Goal: Browse casually

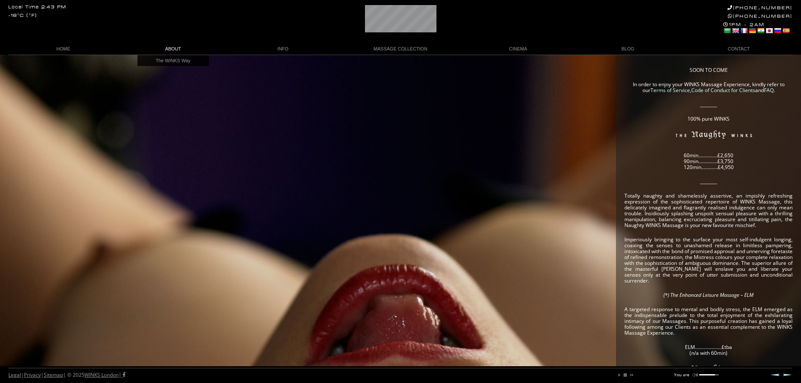
scroll to position [0, 17]
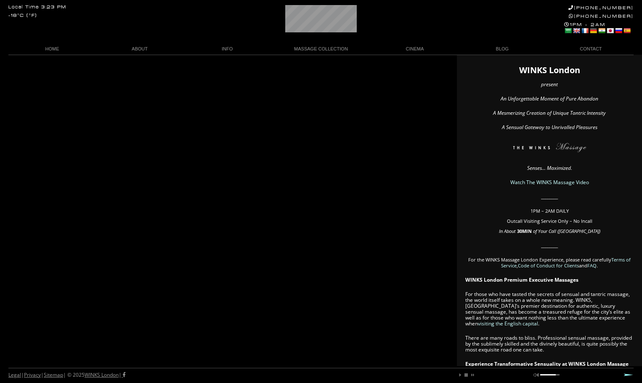
scroll to position [0, 2]
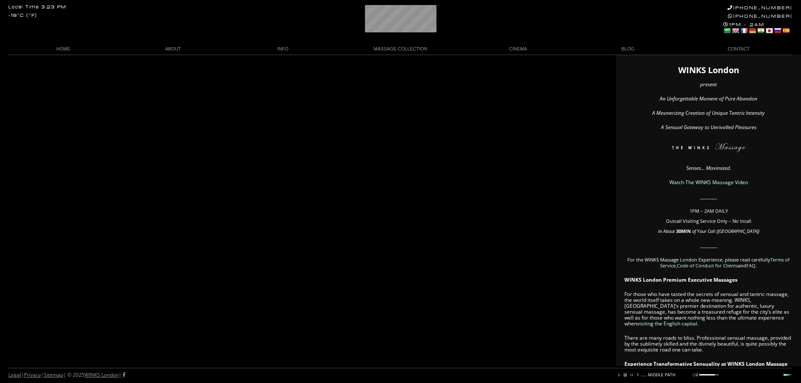
scroll to position [0, 126]
